Goal: Entertainment & Leisure: Consume media (video, audio)

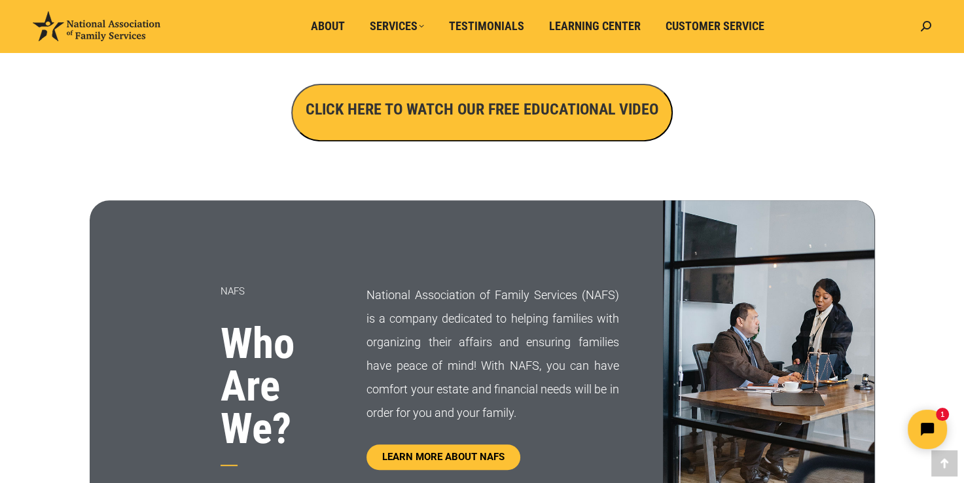
scroll to position [526, 0]
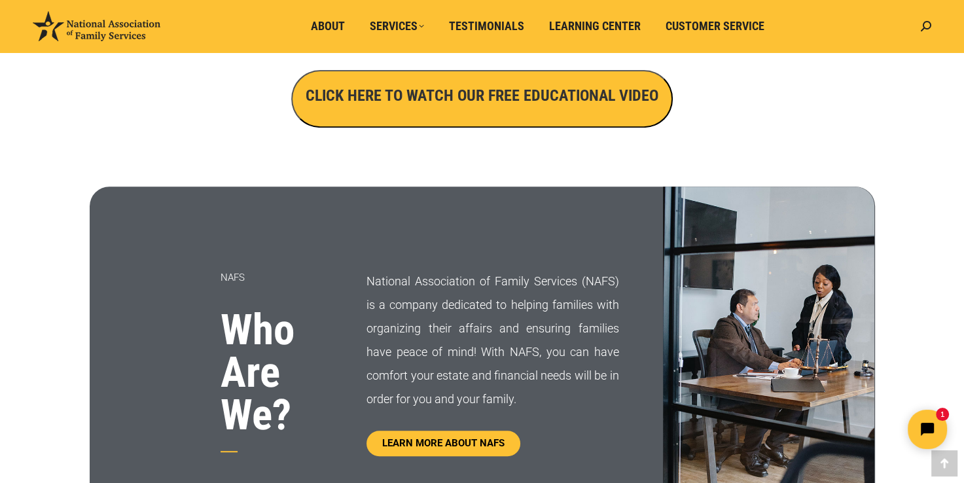
click at [414, 106] on h3 "CLICK HERE TO WATCH OUR FREE EDUCATIONAL VIDEO" at bounding box center [482, 95] width 353 height 22
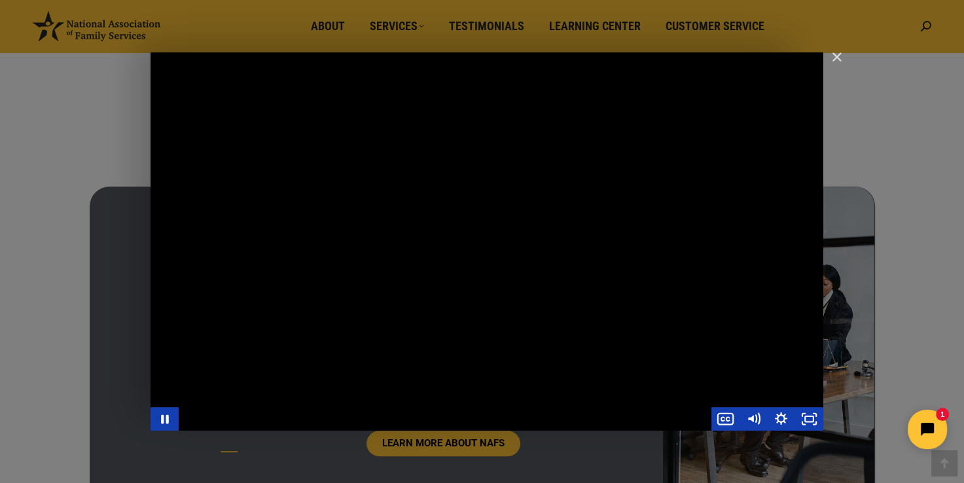
click at [547, 270] on div "Main Video - Full Webinar (Emma) Landon V1.4" at bounding box center [487, 241] width 673 height 378
click at [461, 232] on div "Main Video - Full Webinar (Emma) Landon V1.4" at bounding box center [487, 241] width 673 height 378
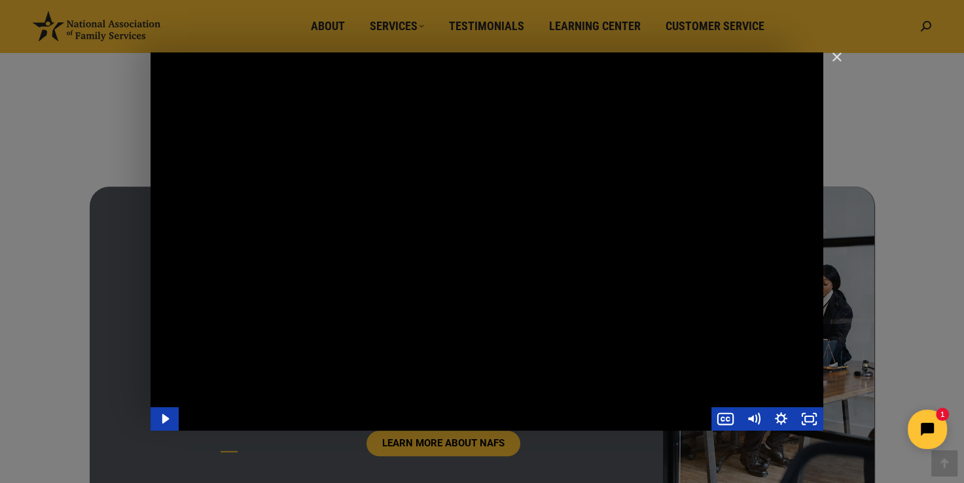
click at [295, 240] on div "Main Video - Full Webinar (Emma) Landon V1.4" at bounding box center [487, 241] width 673 height 378
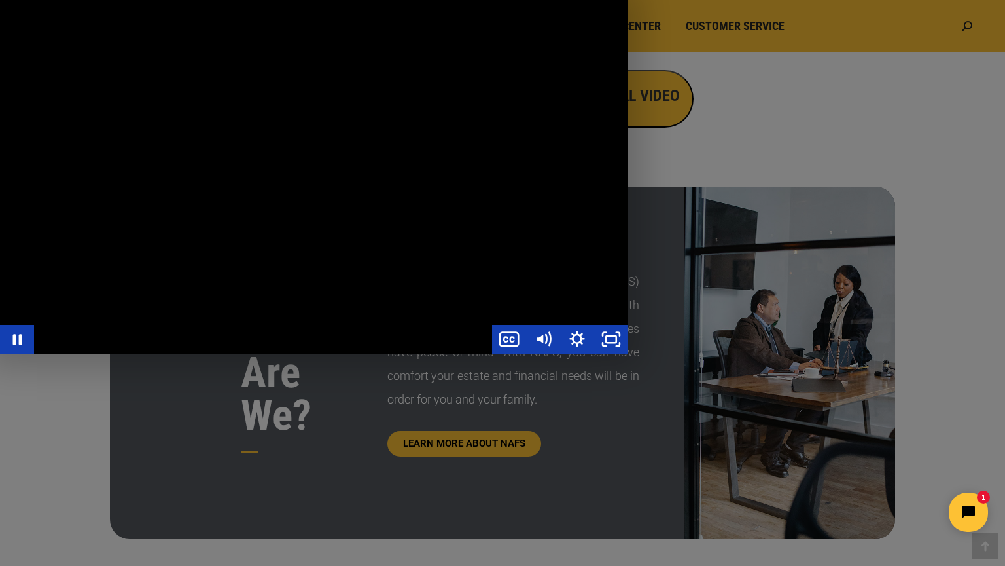
click at [298, 289] on div "Main Video - Full Webinar (Emma) Landon V1.4" at bounding box center [314, 176] width 628 height 353
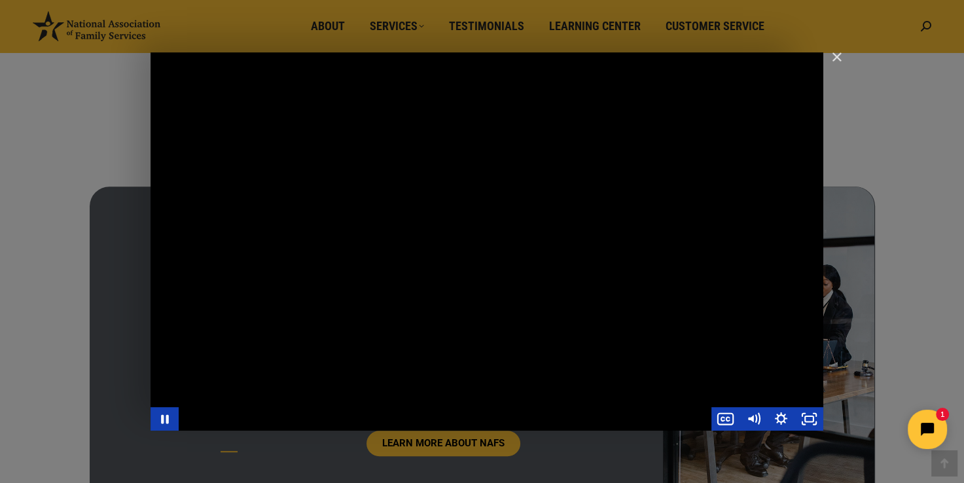
click at [549, 233] on div "Main Video - Full Webinar (Emma) Landon V1.4" at bounding box center [487, 241] width 673 height 378
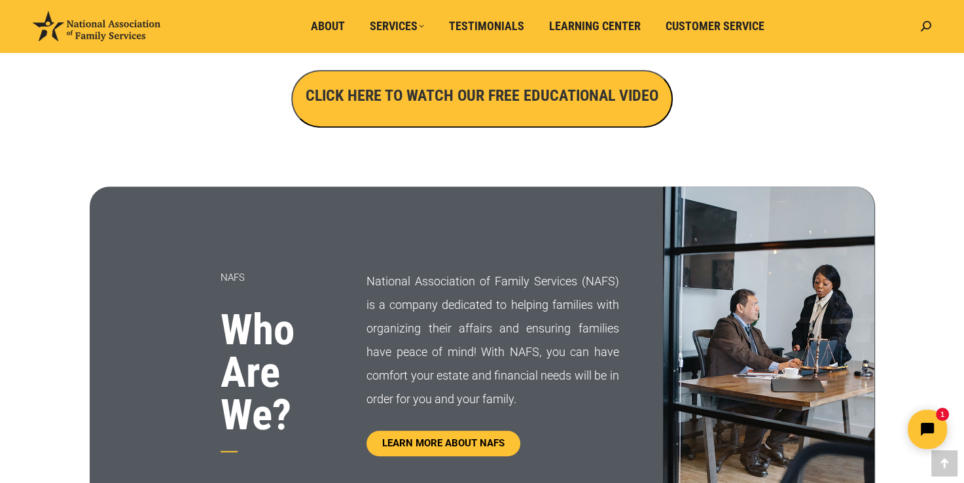
click at [202, 458] on div "NAFS Who Are We?" at bounding box center [229, 363] width 278 height 352
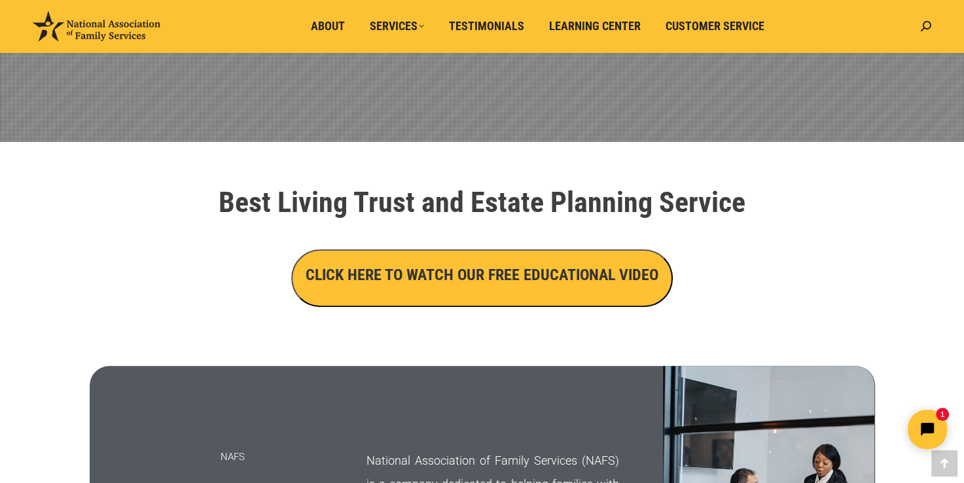
scroll to position [345, 0]
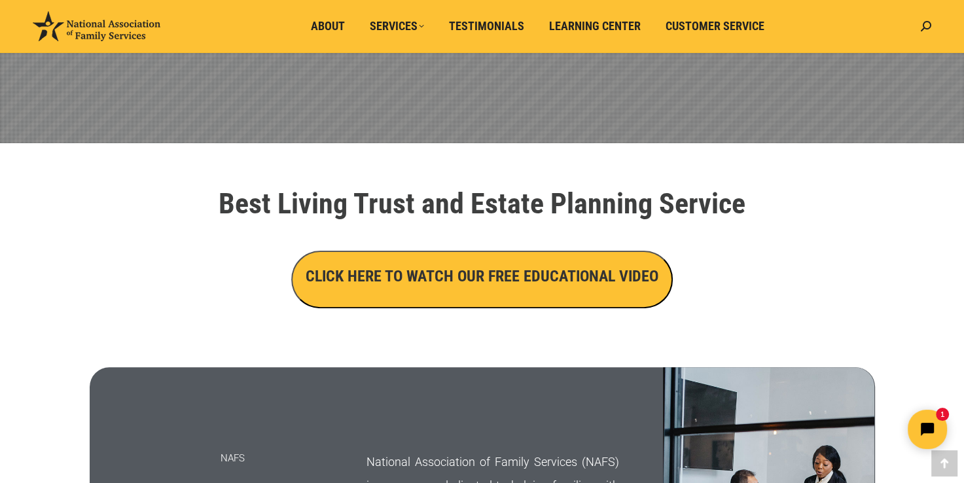
click at [527, 274] on h3 "CLICK HERE TO WATCH OUR FREE EDUCATIONAL VIDEO" at bounding box center [482, 276] width 353 height 22
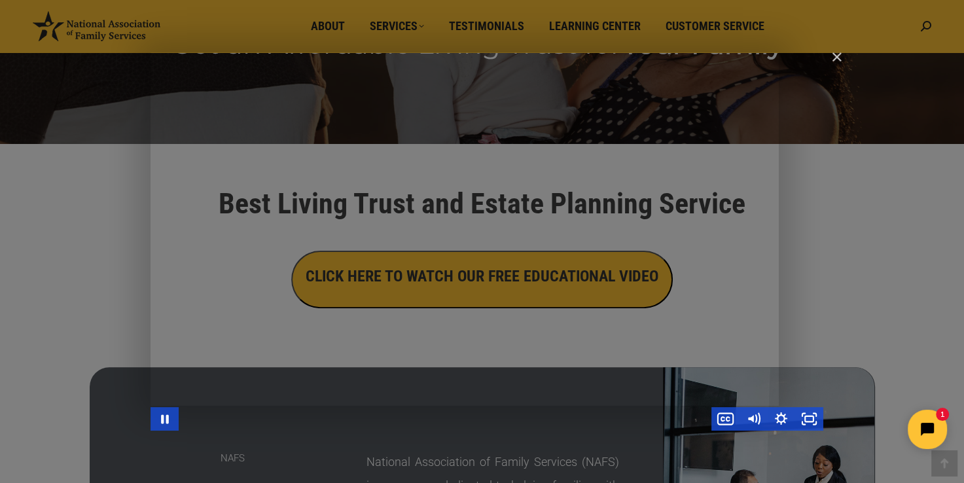
click at [768, 133] on div "Main Video - Full Webinar (Emma) Landon V1.4" at bounding box center [487, 241] width 673 height 378
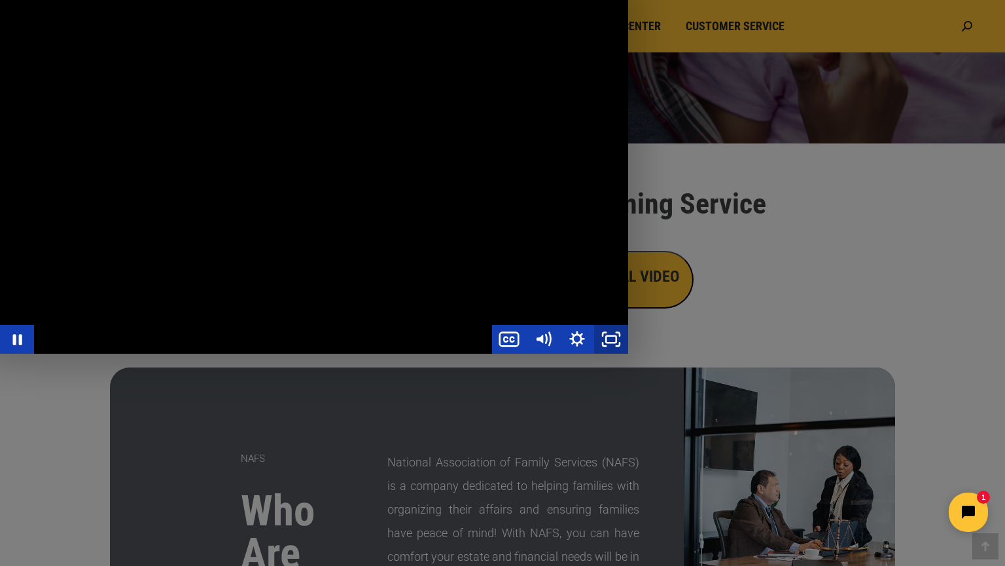
click at [628, 353] on icon "Unfullscreen" at bounding box center [611, 339] width 34 height 29
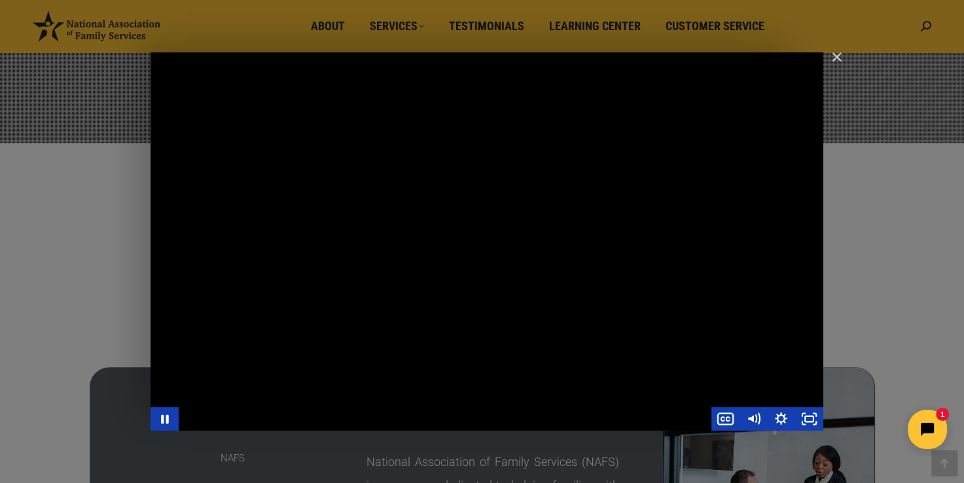
click at [471, 305] on div "Main Video - Full Webinar (Emma) Landon V1.4" at bounding box center [487, 241] width 673 height 378
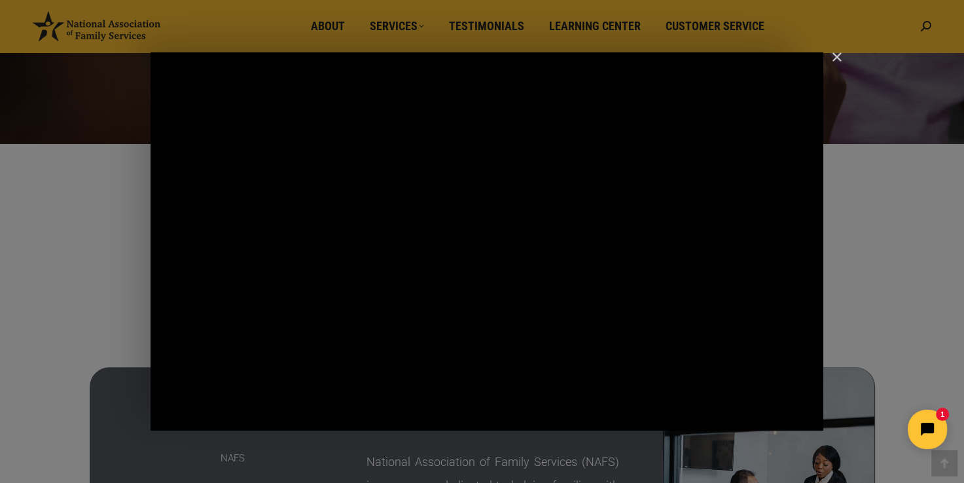
click at [471, 305] on div "Main Video - Full Webinar (Emma) Landon V1.4" at bounding box center [487, 241] width 673 height 378
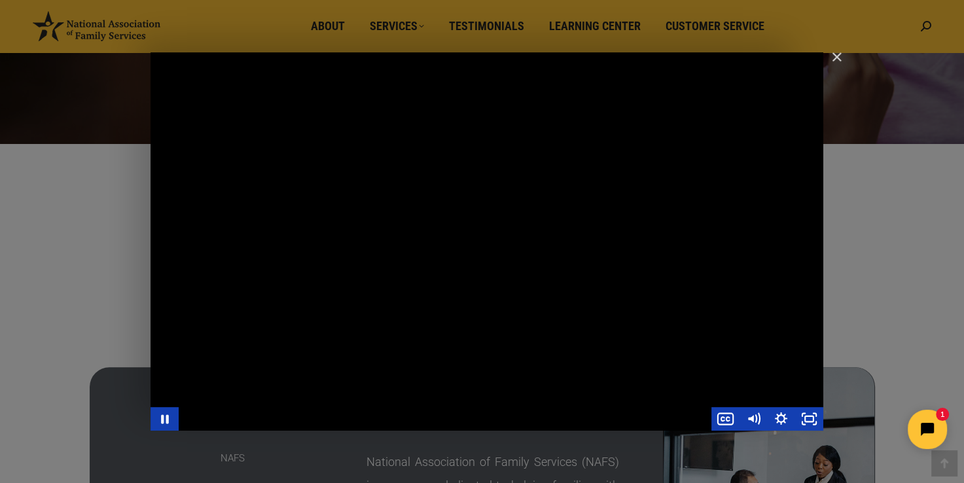
click at [423, 260] on div "Main Video - Full Webinar (Emma) Landon V1.4" at bounding box center [487, 241] width 673 height 378
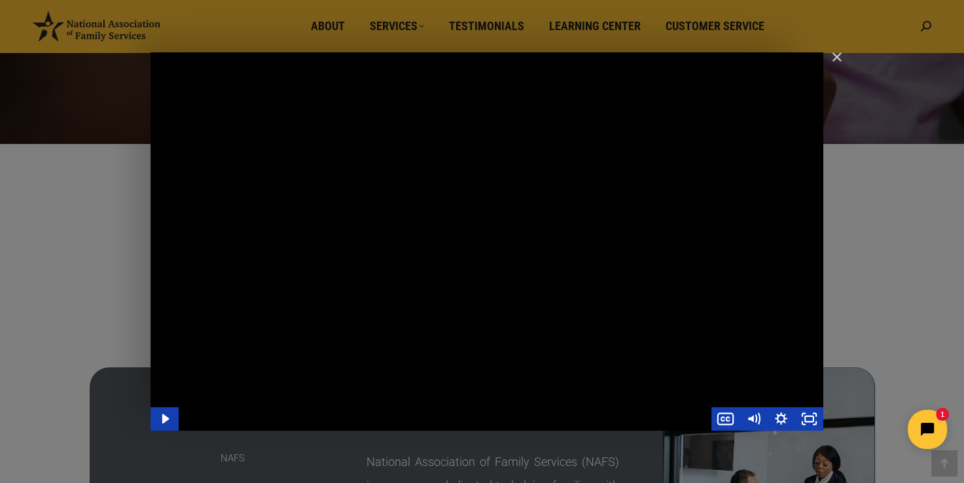
click at [266, 315] on div "Main Video - Full Webinar (Emma) Landon V1.4" at bounding box center [487, 241] width 673 height 378
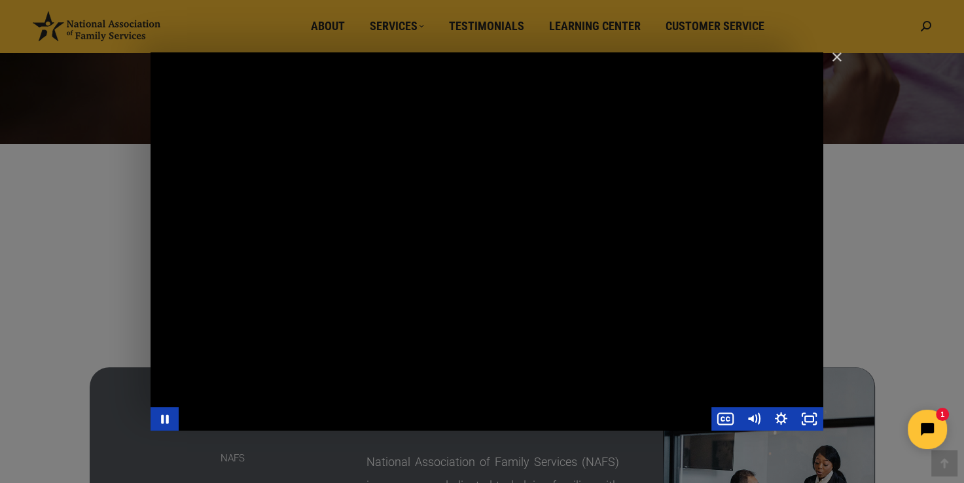
click at [287, 354] on div "Main Video - Full Webinar (Emma) Landon V1.4" at bounding box center [487, 241] width 673 height 378
click at [369, 298] on div "Main Video - Full Webinar (Emma) Landon V1.4" at bounding box center [487, 241] width 673 height 378
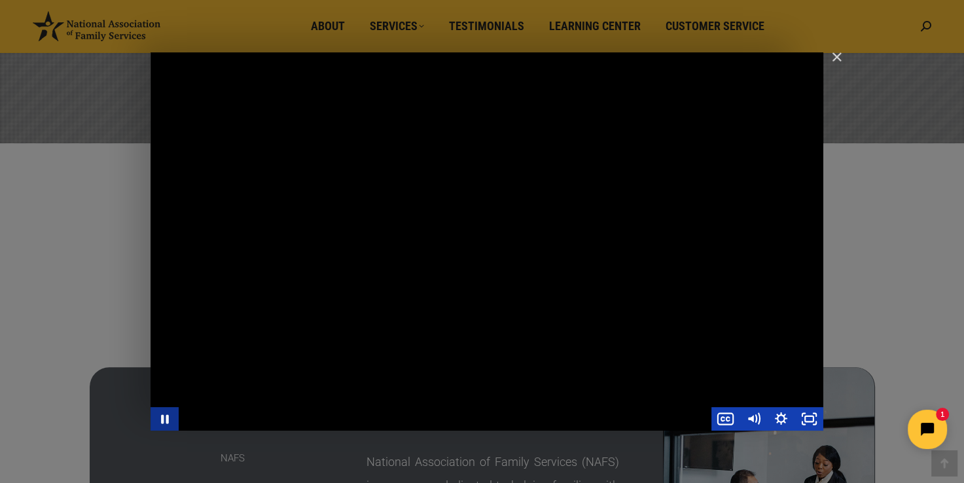
click at [166, 419] on icon "Pause" at bounding box center [165, 419] width 28 height 24
click at [171, 418] on icon "Play Video" at bounding box center [165, 419] width 33 height 28
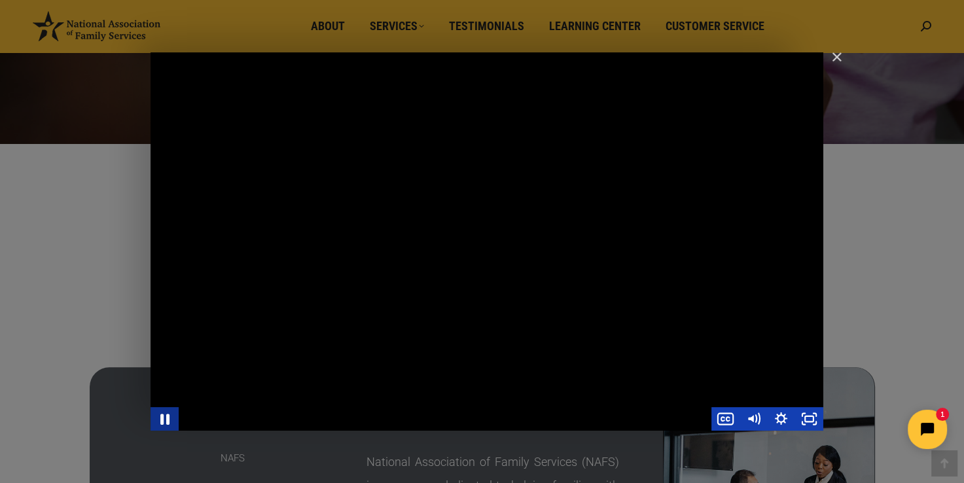
click at [171, 418] on icon "Pause" at bounding box center [164, 419] width 33 height 28
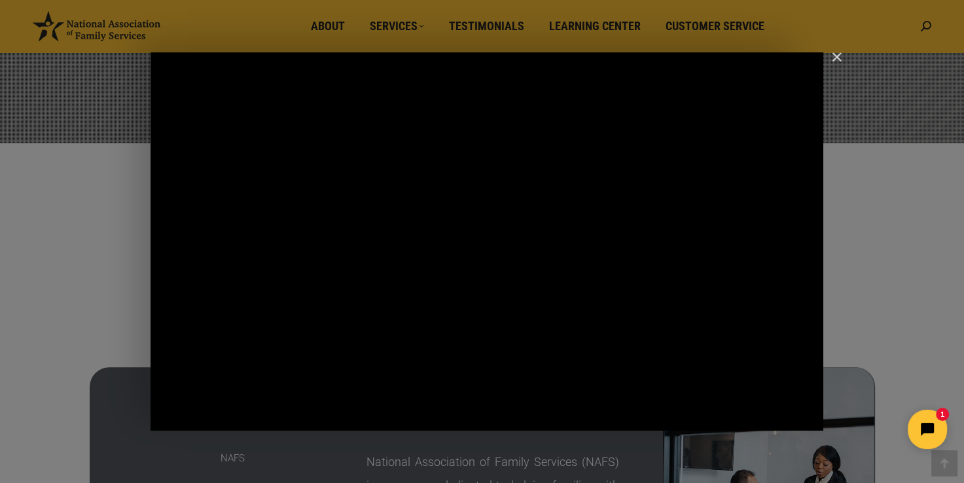
click at [201, 372] on div "Main Video - Full Webinar (Emma) Landon V1.4" at bounding box center [487, 241] width 673 height 378
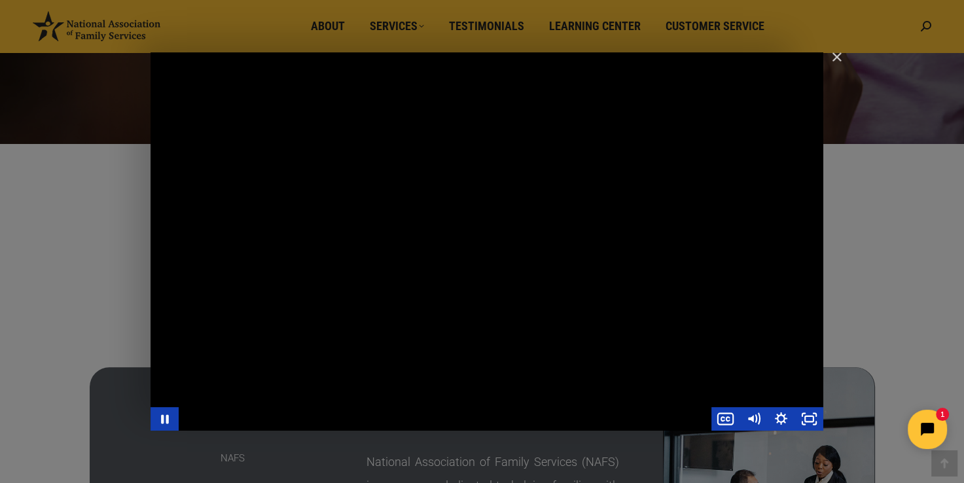
click at [333, 306] on div "Main Video - Full Webinar (Emma) Landon V1.4" at bounding box center [487, 241] width 673 height 378
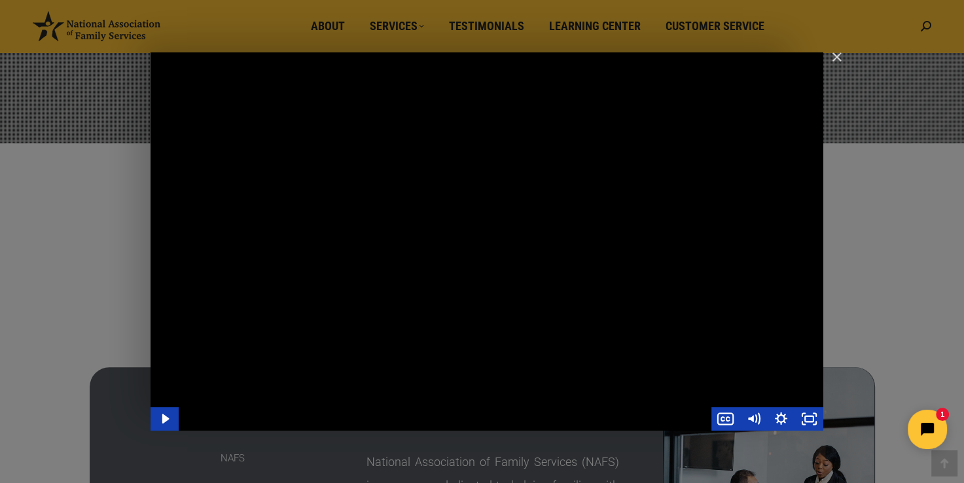
click at [274, 289] on div "Main Video - Full Webinar (Emma) Landon V1.4" at bounding box center [487, 241] width 673 height 378
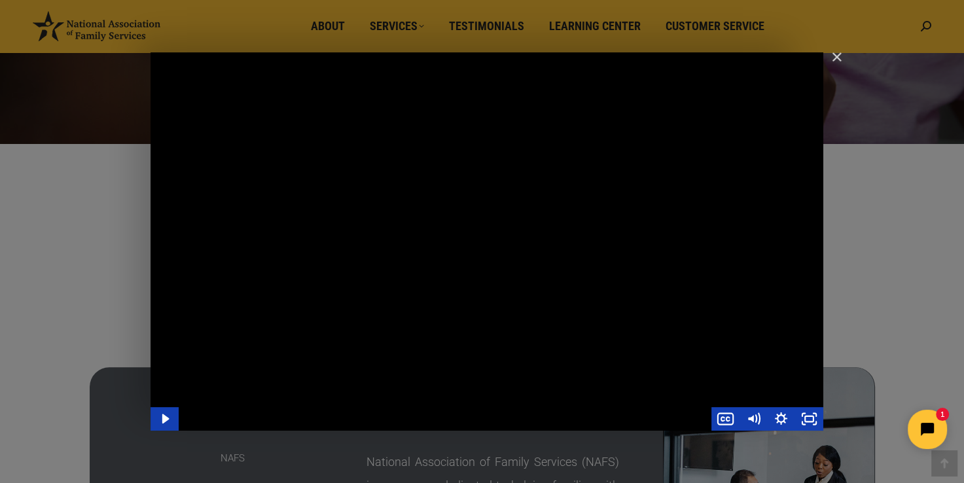
click at [339, 281] on div "Main Video - Full Webinar (Emma) Landon V1.4" at bounding box center [487, 241] width 673 height 378
